Goal: Transaction & Acquisition: Purchase product/service

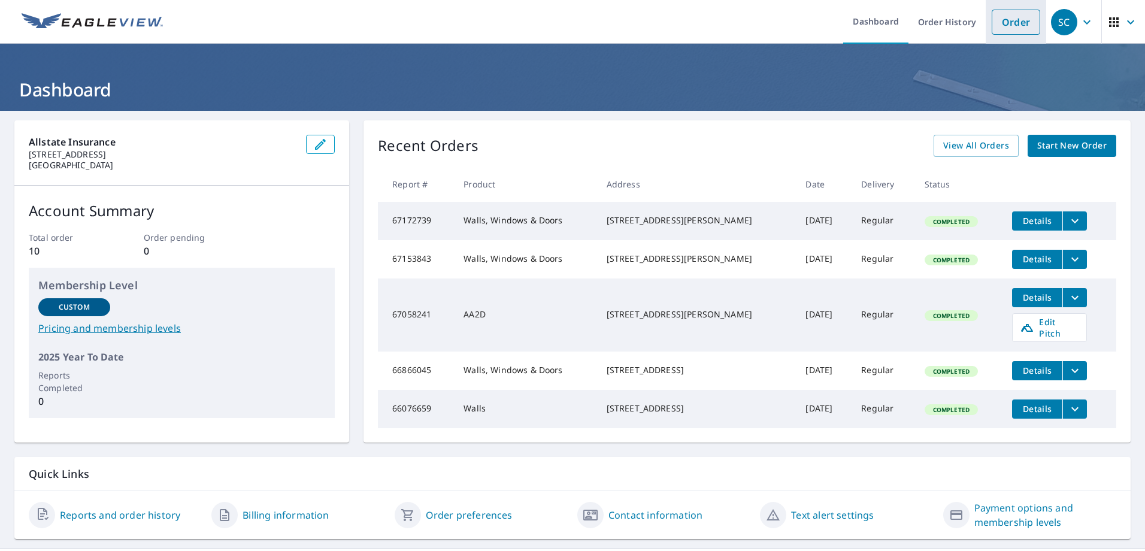
click at [1027, 26] on link "Order" at bounding box center [1016, 22] width 49 height 25
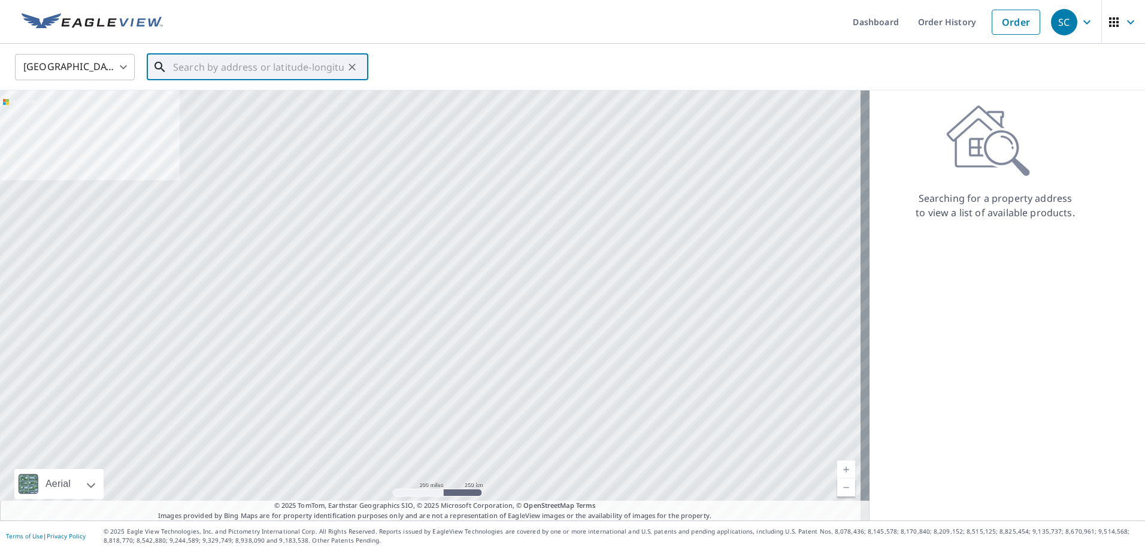
click at [182, 70] on input "text" at bounding box center [258, 67] width 171 height 34
paste input "[STREET_ADDRESS]"
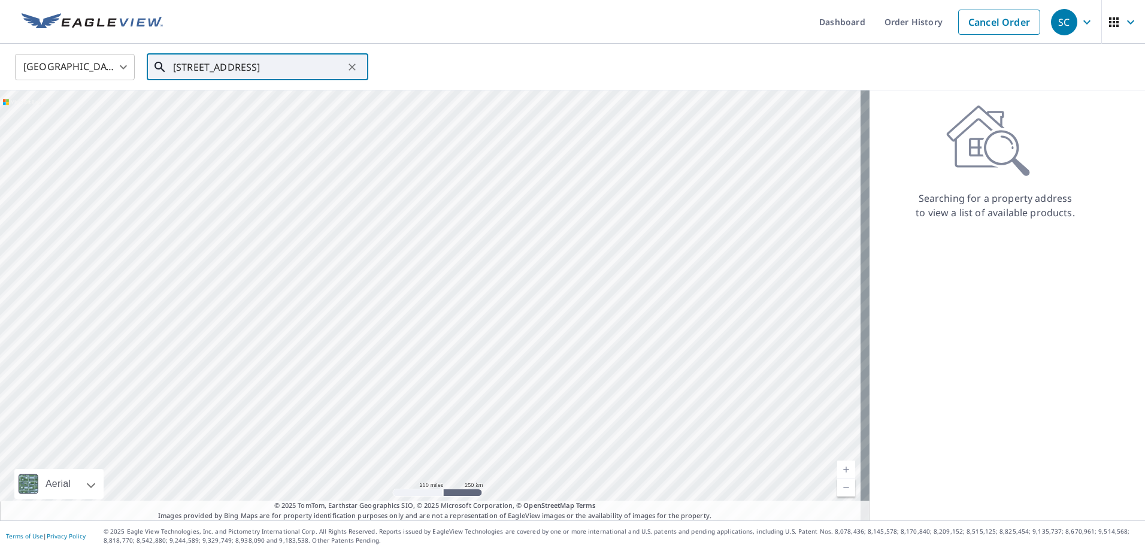
click at [322, 65] on input "[STREET_ADDRESS]" at bounding box center [258, 67] width 171 height 34
paste input "[GEOGRAPHIC_DATA], [US_STATE], , 303"
click at [244, 105] on span "[STREET_ADDRESS]" at bounding box center [265, 102] width 188 height 14
type input "[STREET_ADDRESS]"
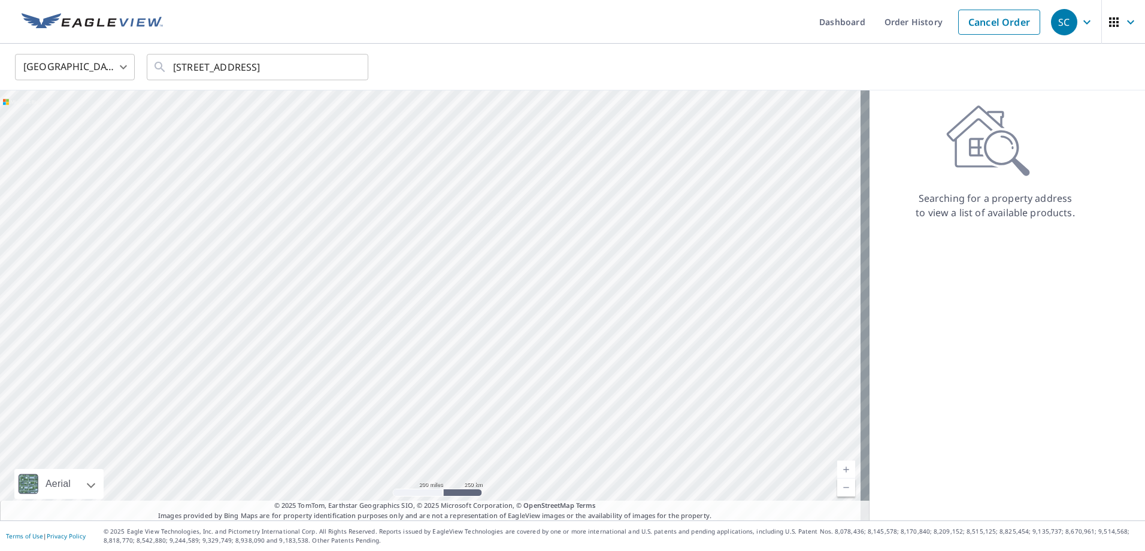
scroll to position [0, 0]
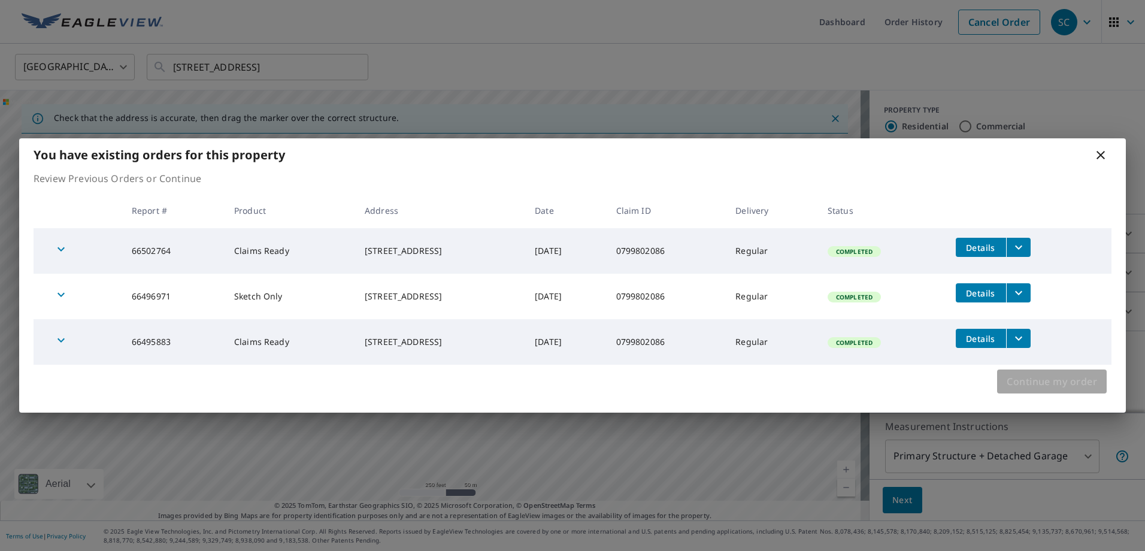
click at [1055, 383] on span "Continue my order" at bounding box center [1052, 381] width 90 height 17
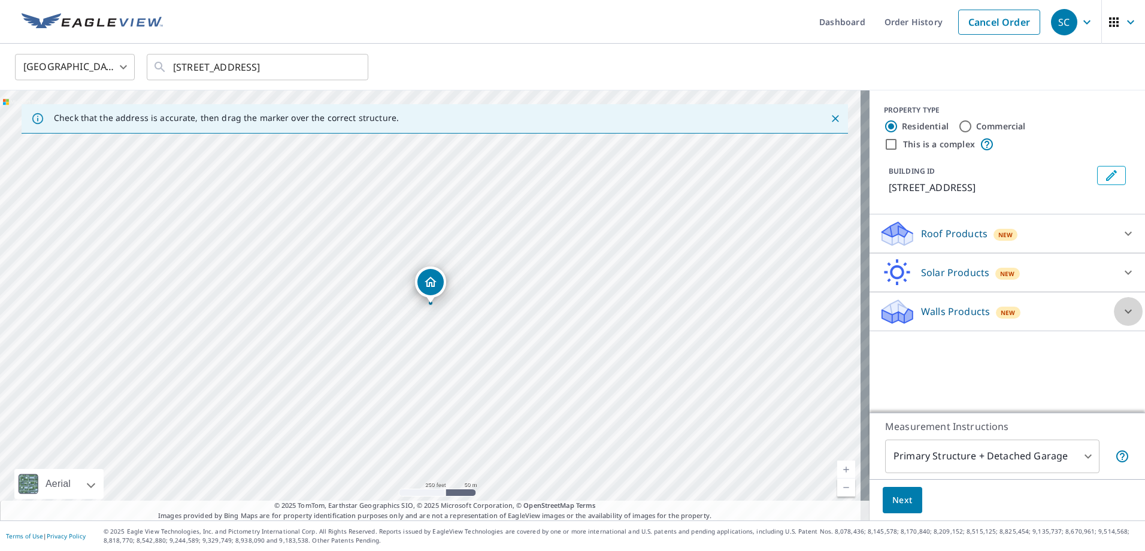
click at [1121, 319] on icon at bounding box center [1128, 311] width 14 height 14
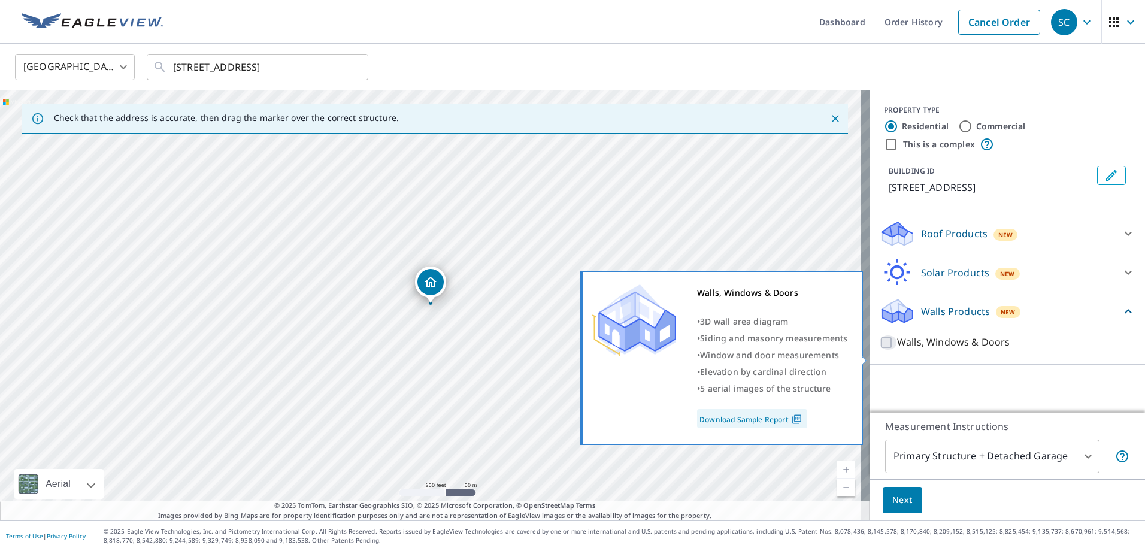
click at [879, 350] on input "Walls, Windows & Doors" at bounding box center [888, 342] width 18 height 14
checkbox input "true"
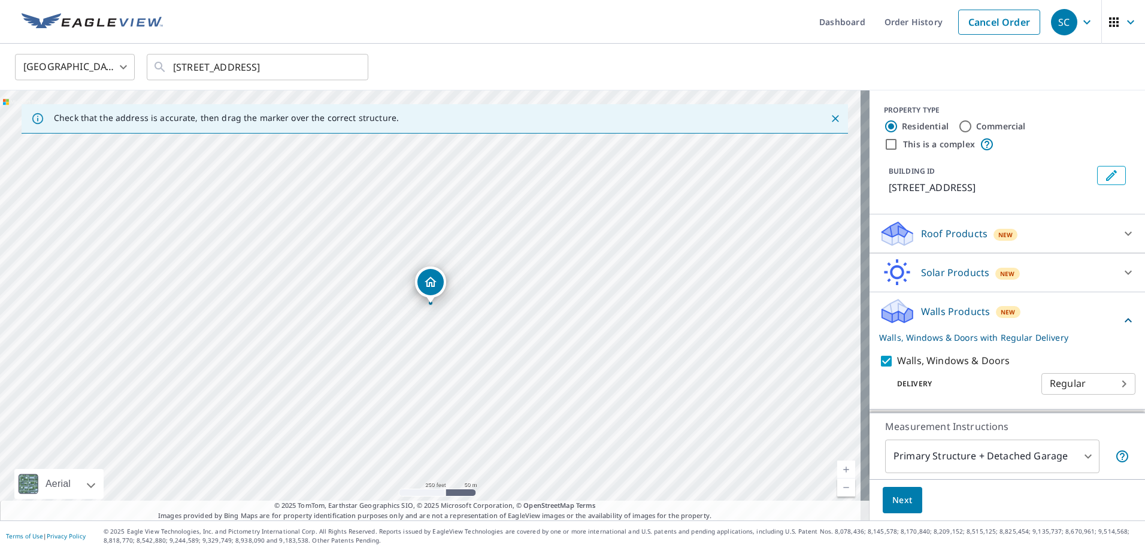
scroll to position [11, 0]
click at [902, 506] on span "Next" at bounding box center [902, 500] width 20 height 15
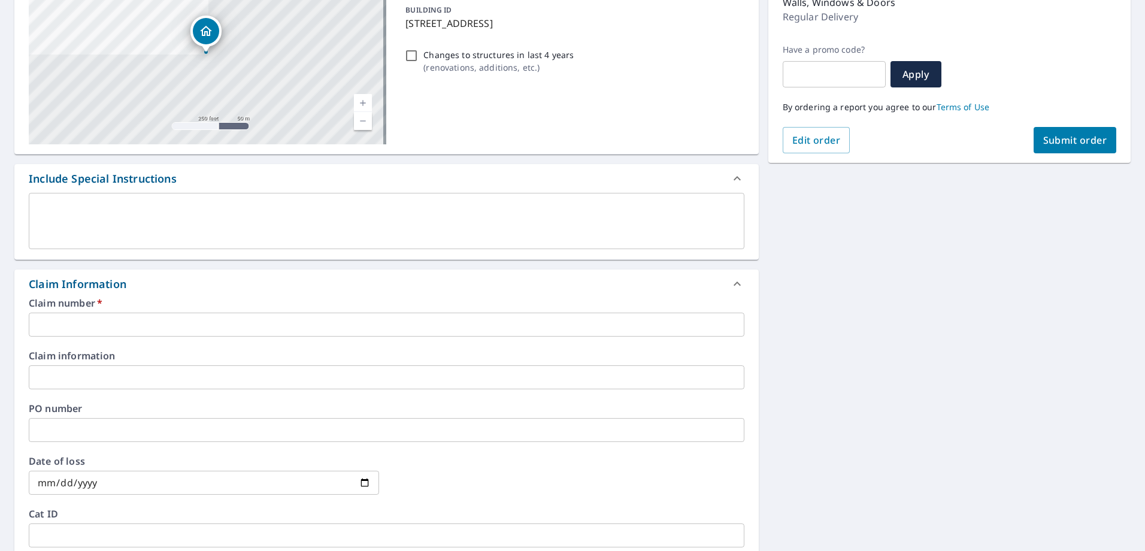
scroll to position [180, 0]
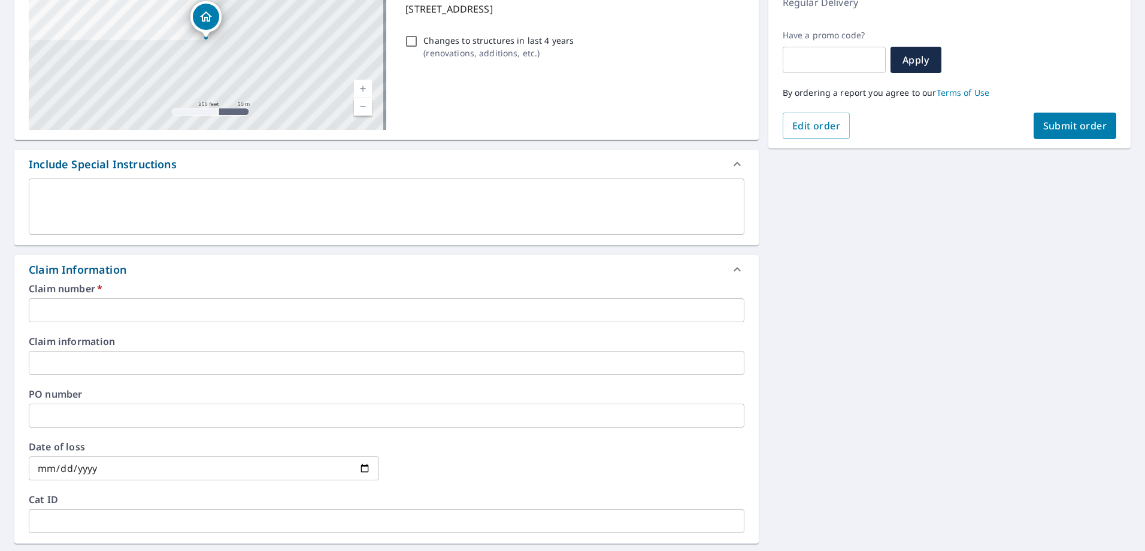
click at [70, 313] on input "text" at bounding box center [387, 310] width 716 height 24
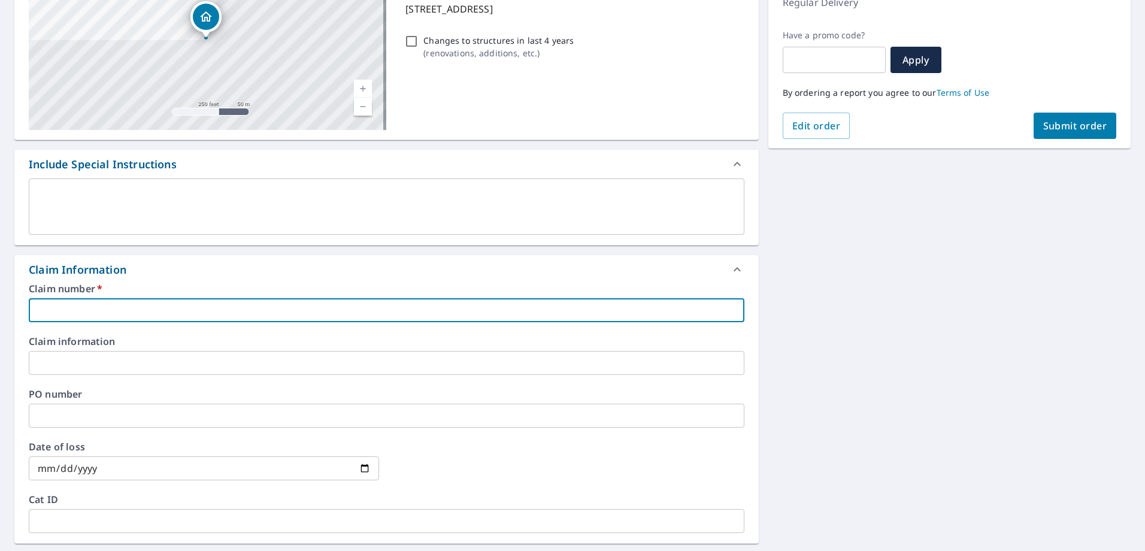
paste input "0799802086"
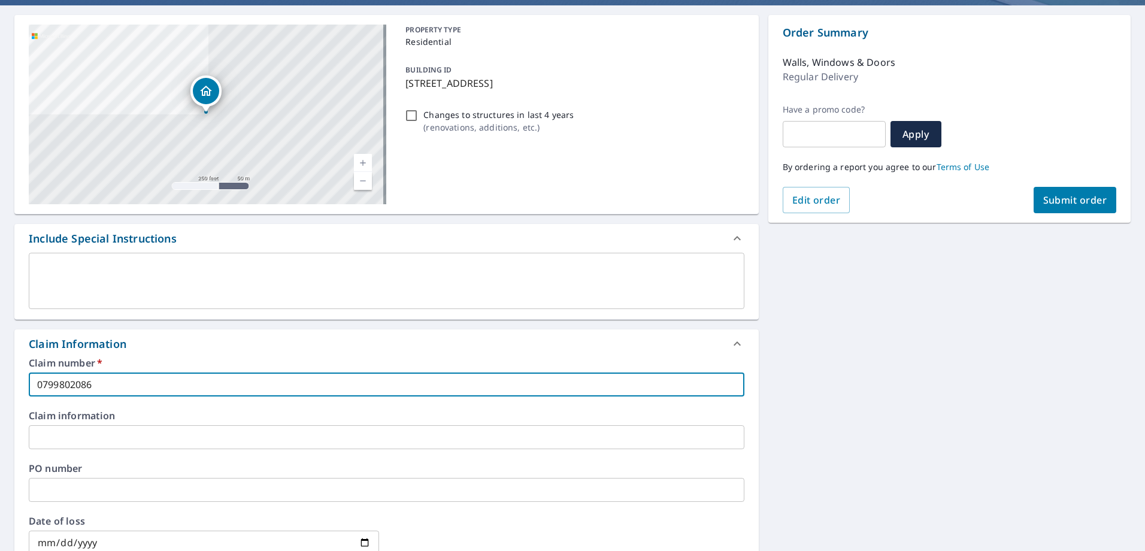
scroll to position [0, 0]
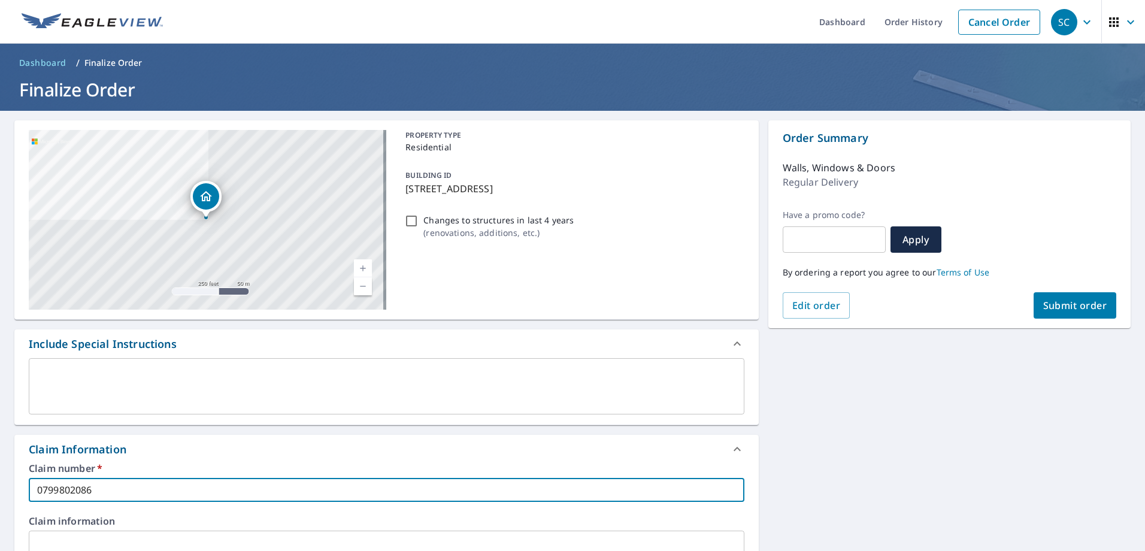
type input "0799802086"
click at [1085, 302] on span "Submit order" at bounding box center [1075, 305] width 64 height 13
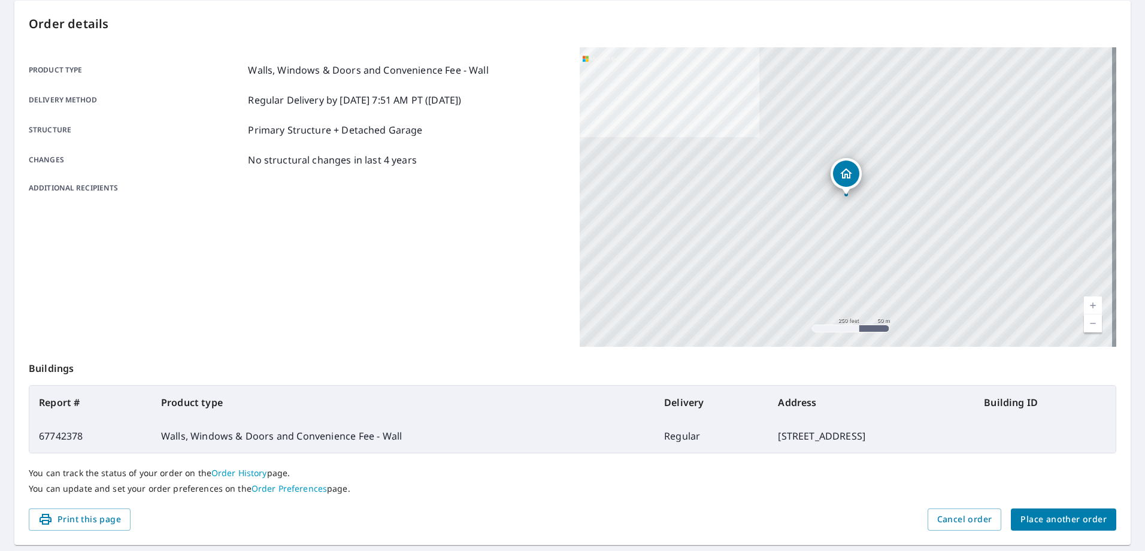
scroll to position [154, 0]
